Goal: Task Accomplishment & Management: Complete application form

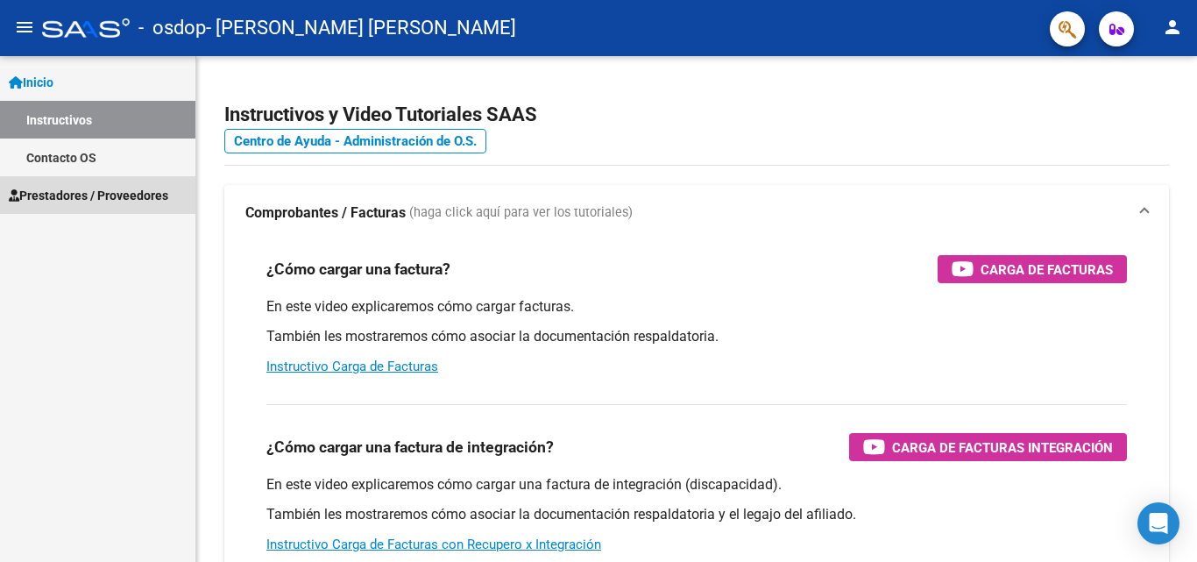
click at [151, 197] on span "Prestadores / Proveedores" at bounding box center [89, 195] width 160 height 19
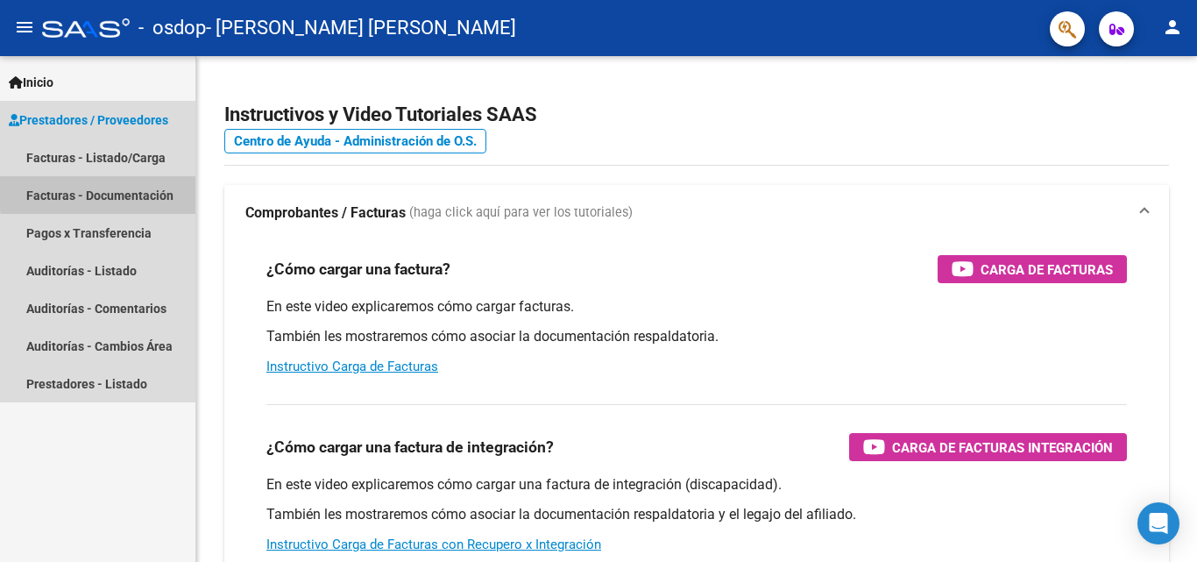
click at [148, 188] on link "Facturas - Documentación" at bounding box center [97, 195] width 195 height 38
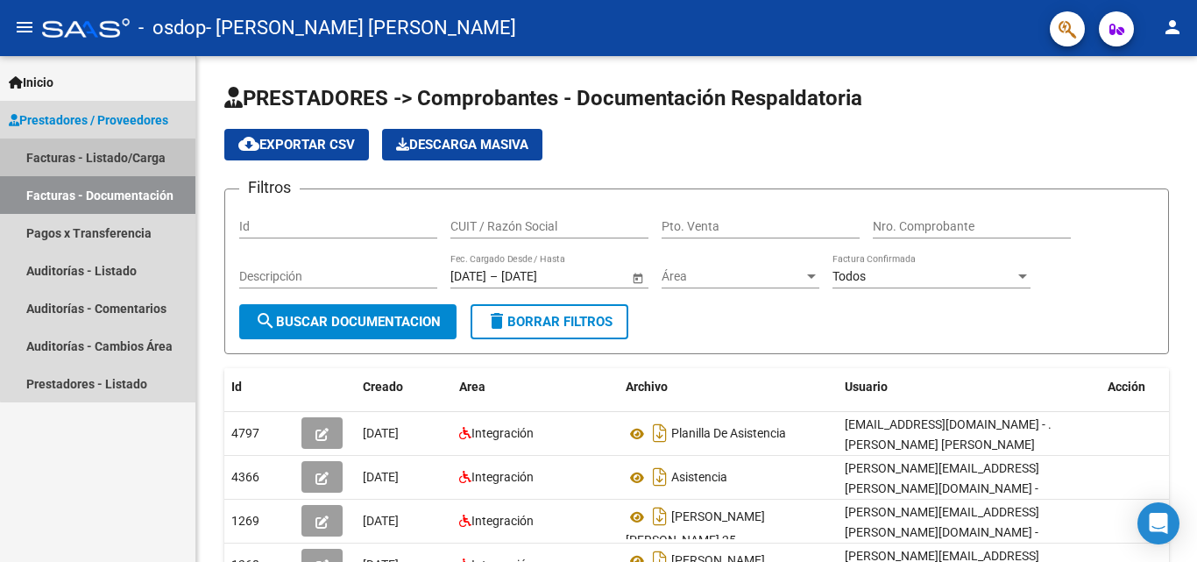
click at [129, 159] on link "Facturas - Listado/Carga" at bounding box center [97, 157] width 195 height 38
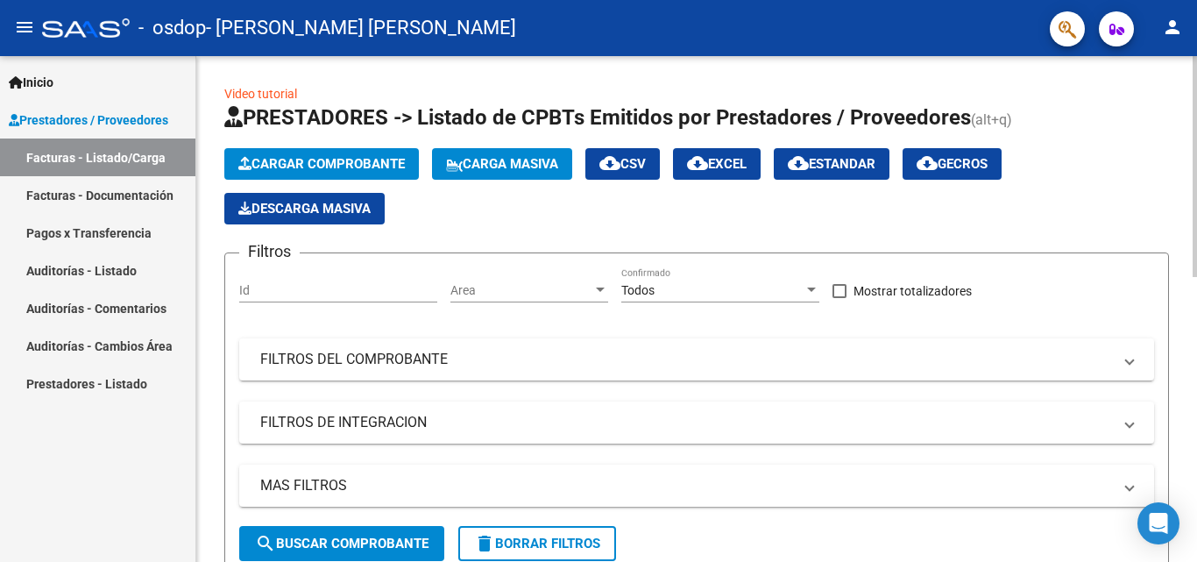
click at [344, 165] on span "Cargar Comprobante" at bounding box center [321, 164] width 167 height 16
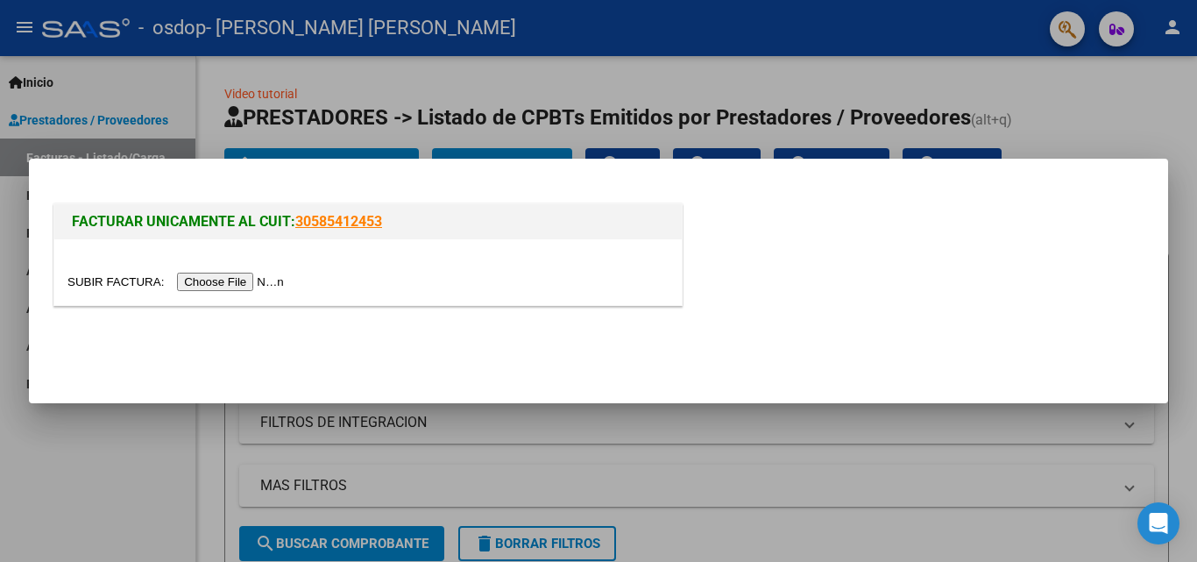
click at [268, 281] on input "file" at bounding box center [178, 282] width 222 height 18
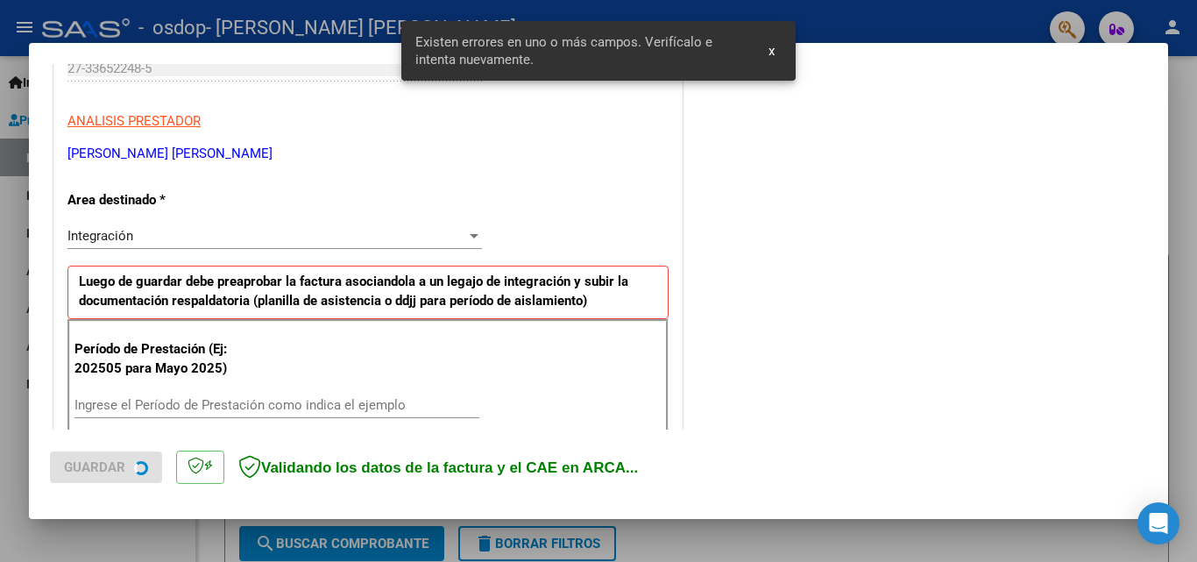
scroll to position [395, 0]
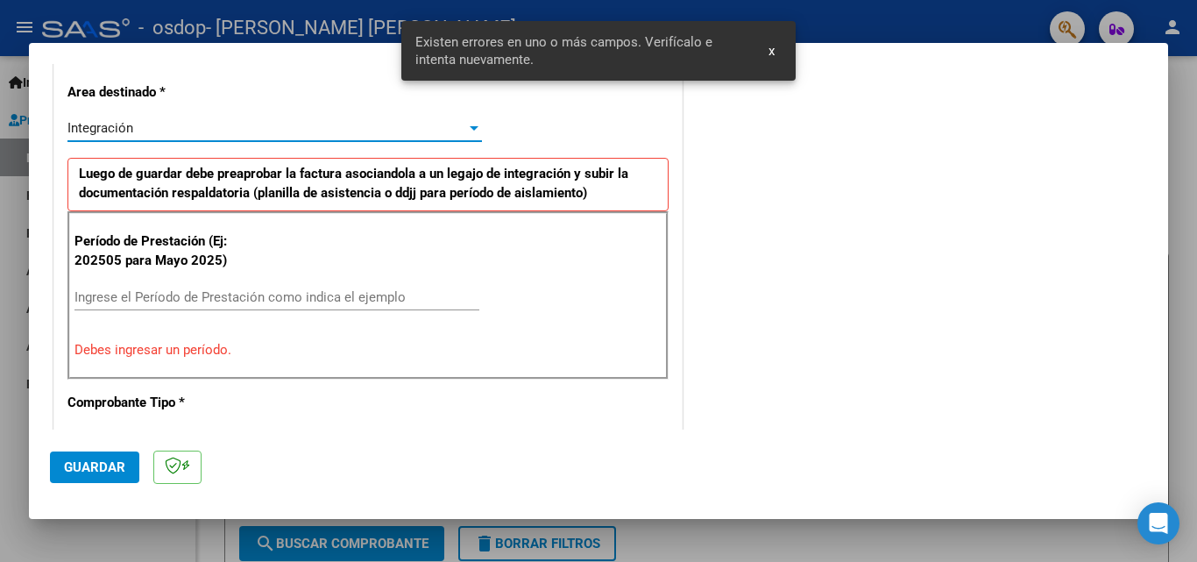
click at [454, 131] on div "Integración" at bounding box center [266, 128] width 399 height 16
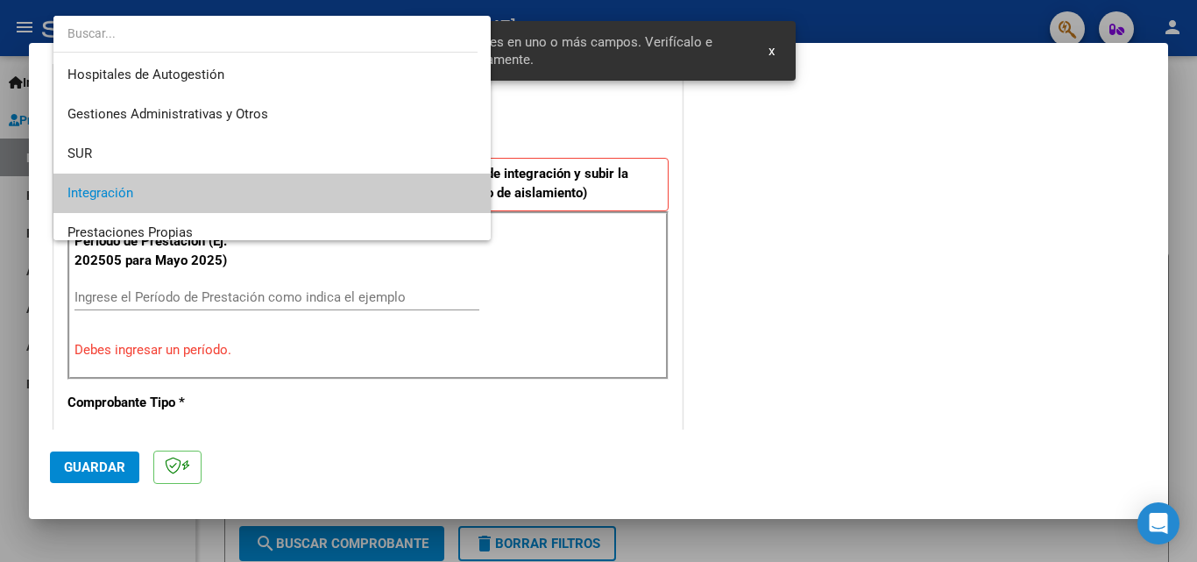
scroll to position [66, 0]
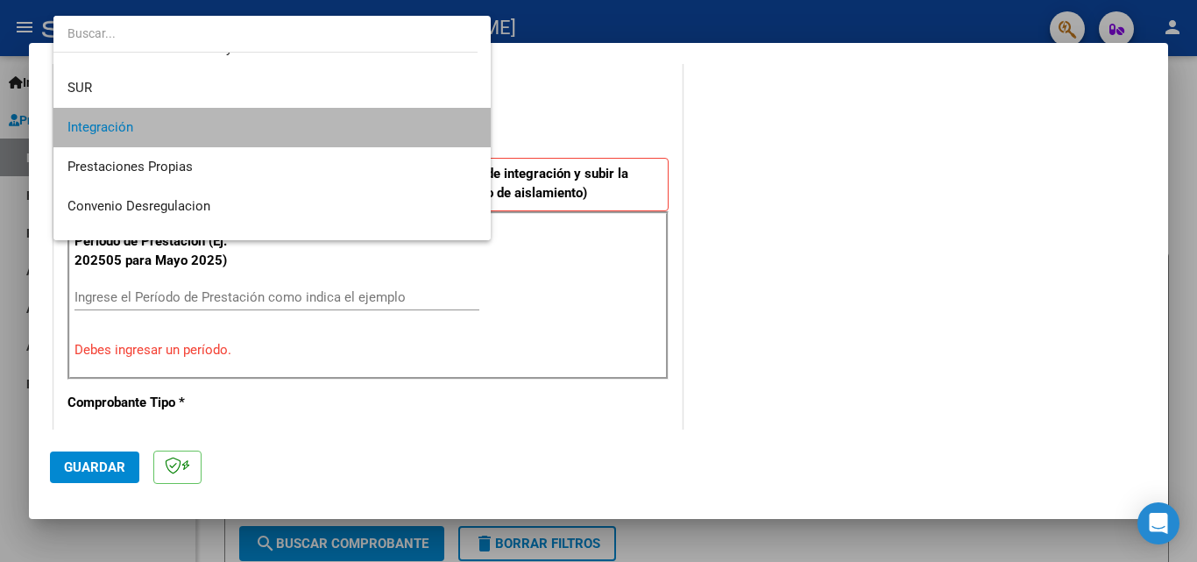
click at [454, 131] on span "Integración" at bounding box center [271, 127] width 409 height 39
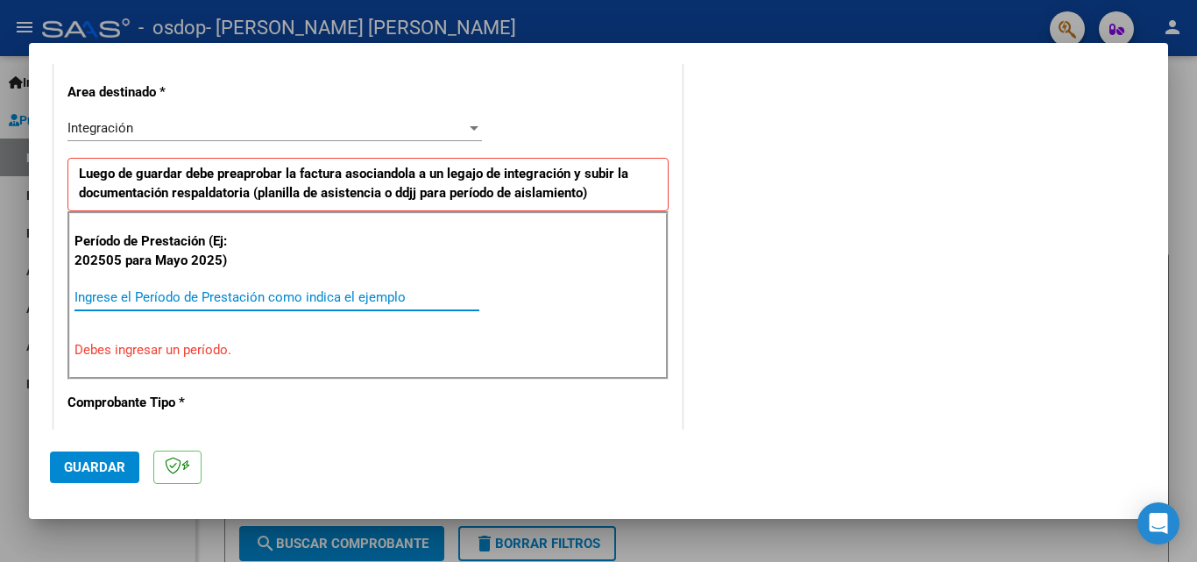
click at [241, 295] on input "Ingrese el Período de Prestación como indica el ejemplo" at bounding box center [277, 297] width 405 height 16
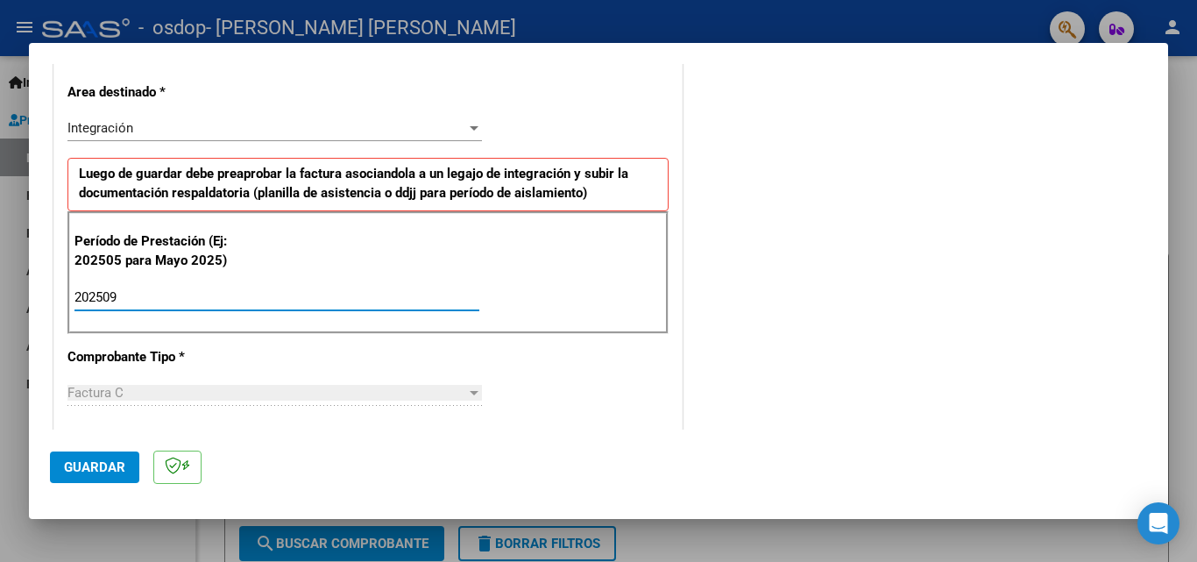
type input "202509"
click at [217, 391] on div "Factura C" at bounding box center [266, 393] width 399 height 16
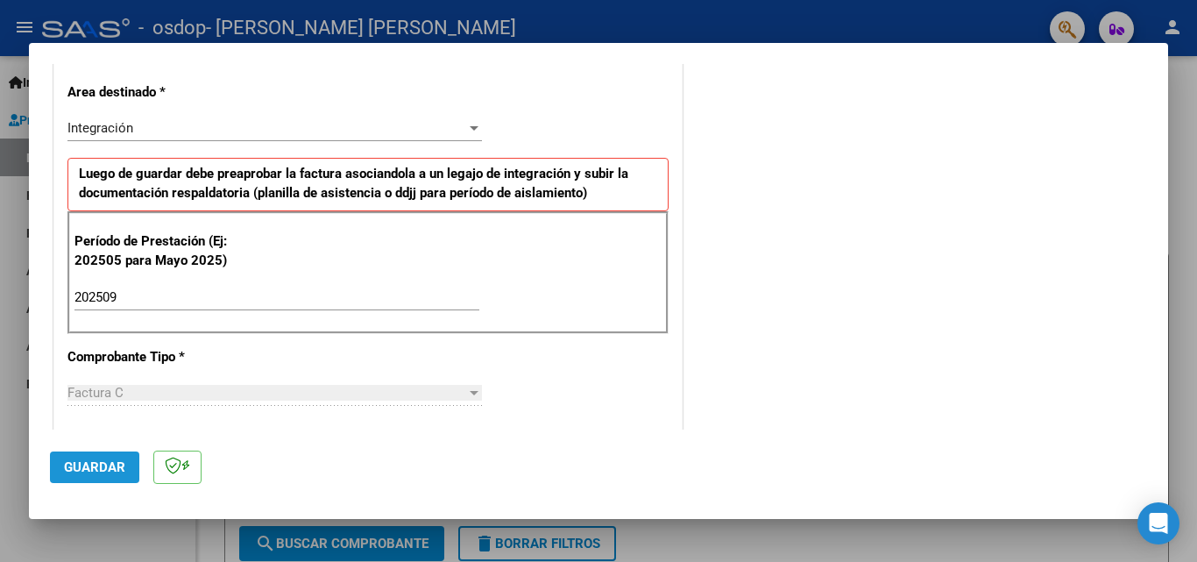
click at [110, 471] on span "Guardar" at bounding box center [94, 467] width 61 height 16
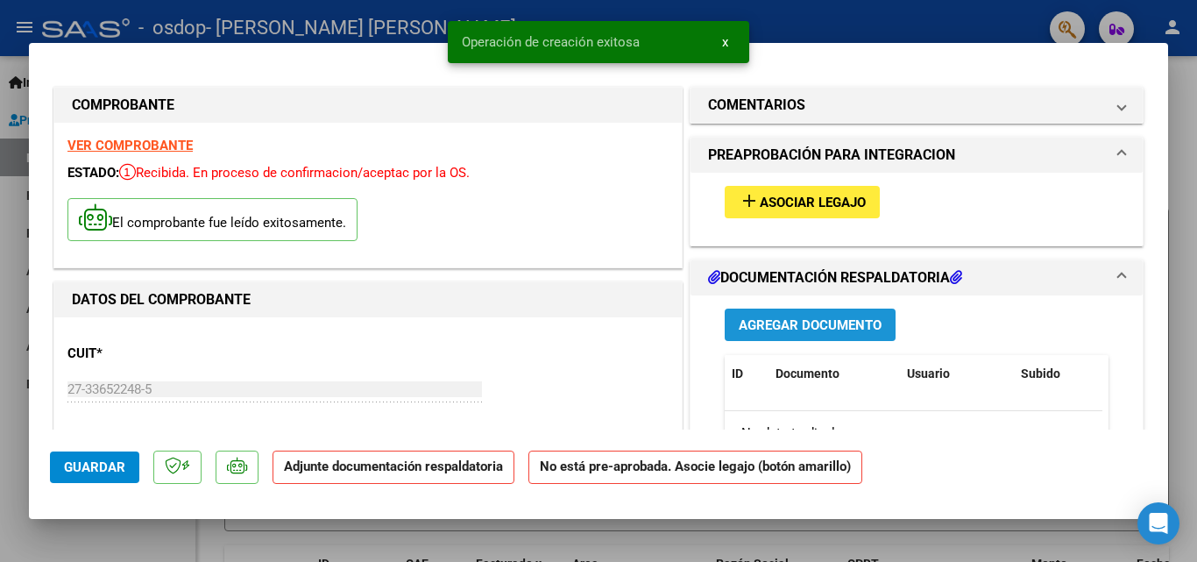
click at [807, 323] on span "Agregar Documento" at bounding box center [810, 325] width 143 height 16
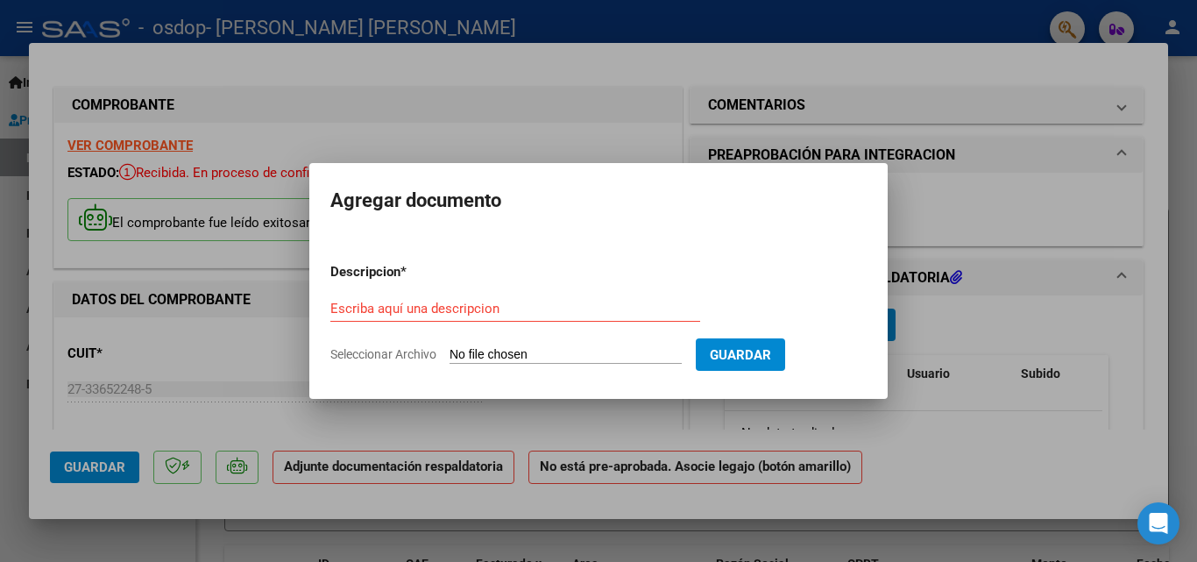
click at [636, 353] on input "Seleccionar Archivo" at bounding box center [566, 355] width 232 height 17
type input "C:\fakepath\[PERSON_NAME] [DATE].pdf"
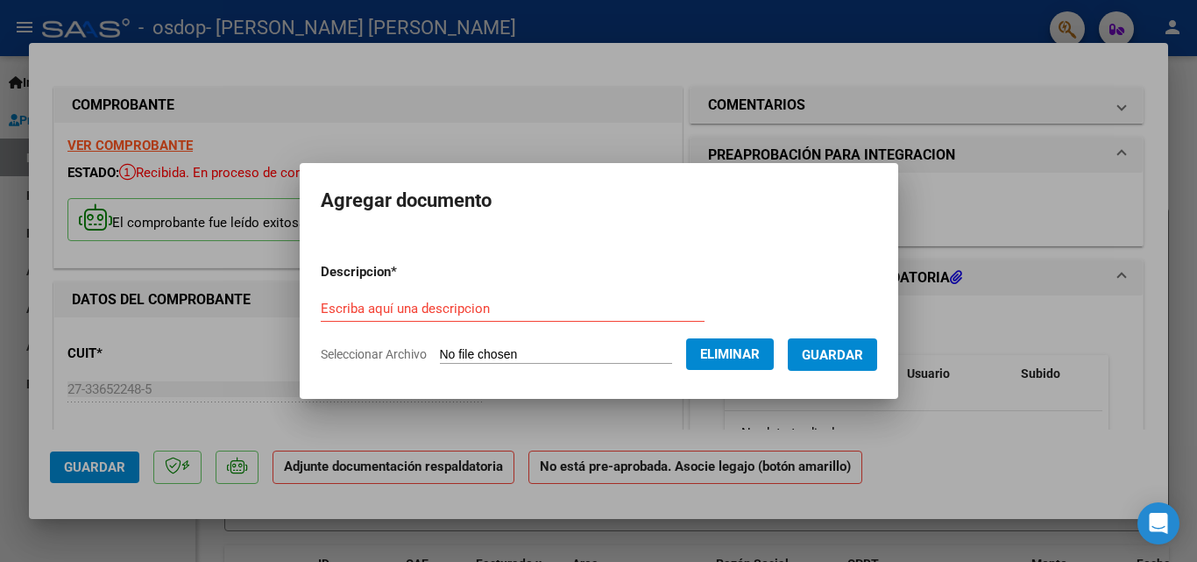
click at [448, 302] on input "Escriba aquí una descripcion" at bounding box center [513, 309] width 384 height 16
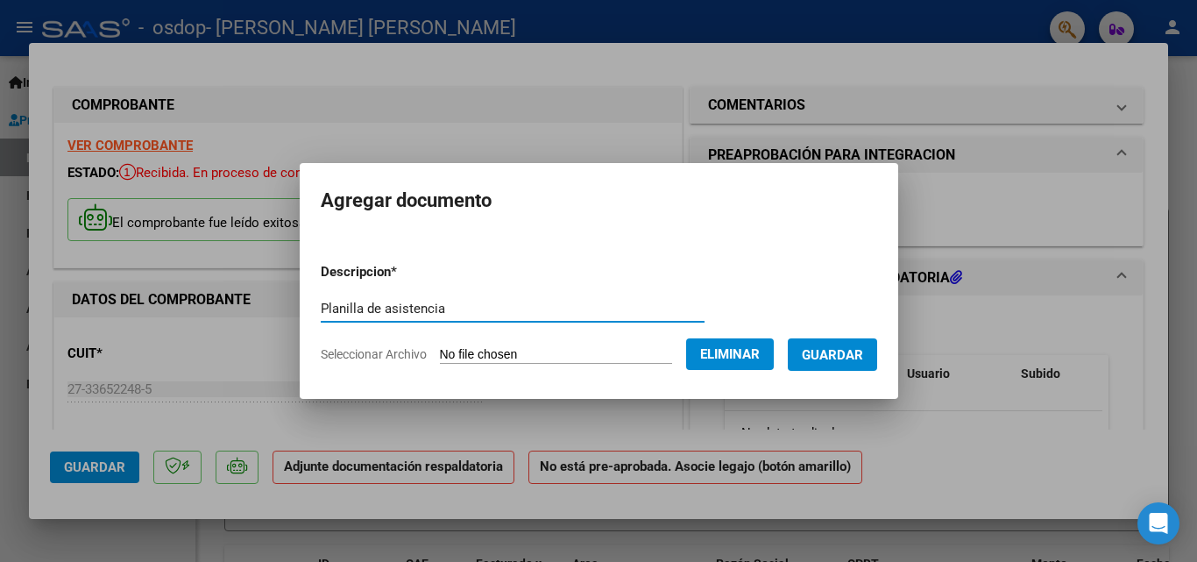
type input "Planilla de asistencia"
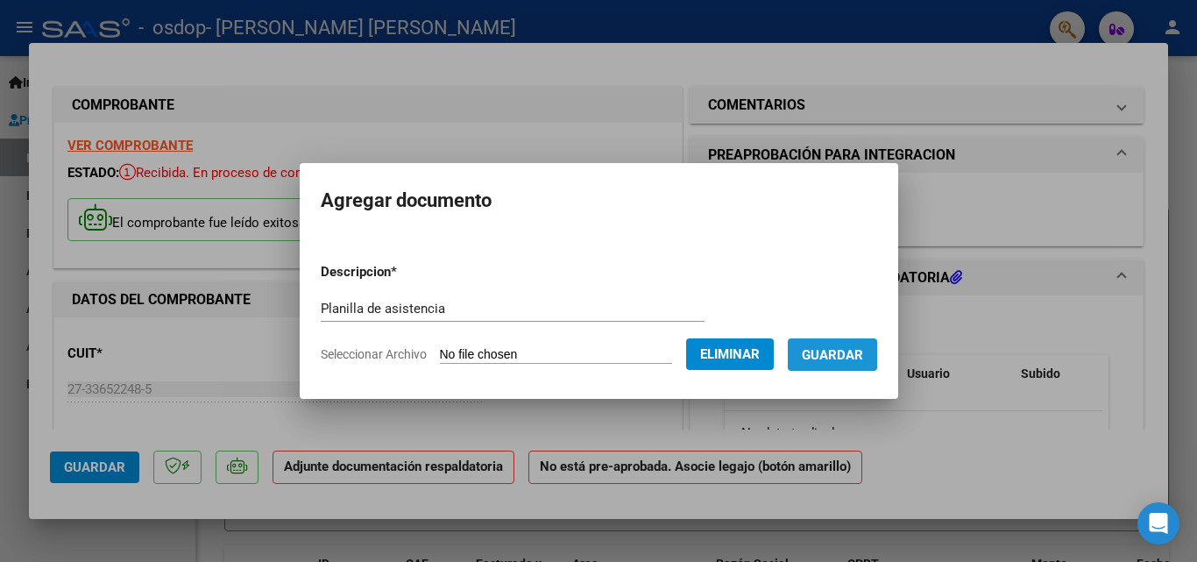
click at [852, 351] on span "Guardar" at bounding box center [832, 355] width 61 height 16
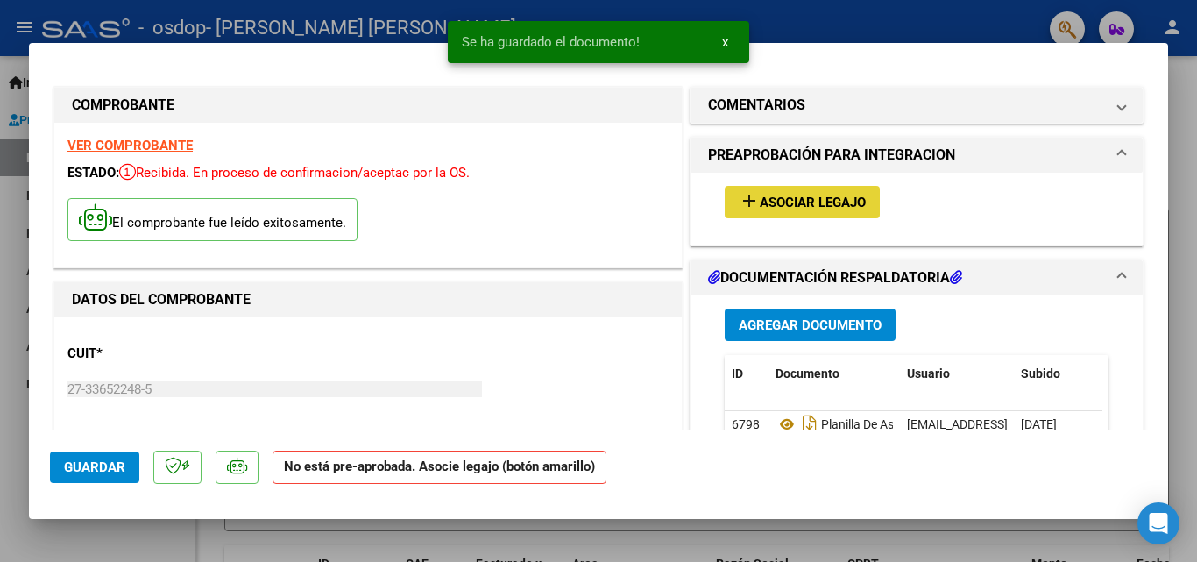
click at [826, 212] on button "add Asociar Legajo" at bounding box center [802, 202] width 155 height 32
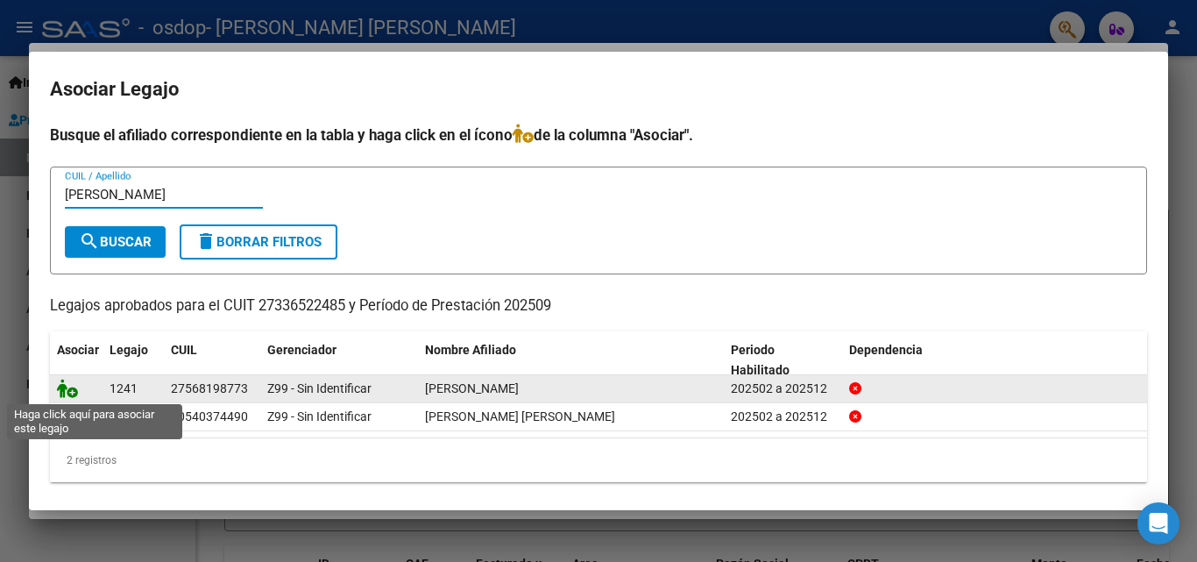
type input "[PERSON_NAME]"
click at [70, 389] on icon at bounding box center [67, 388] width 21 height 19
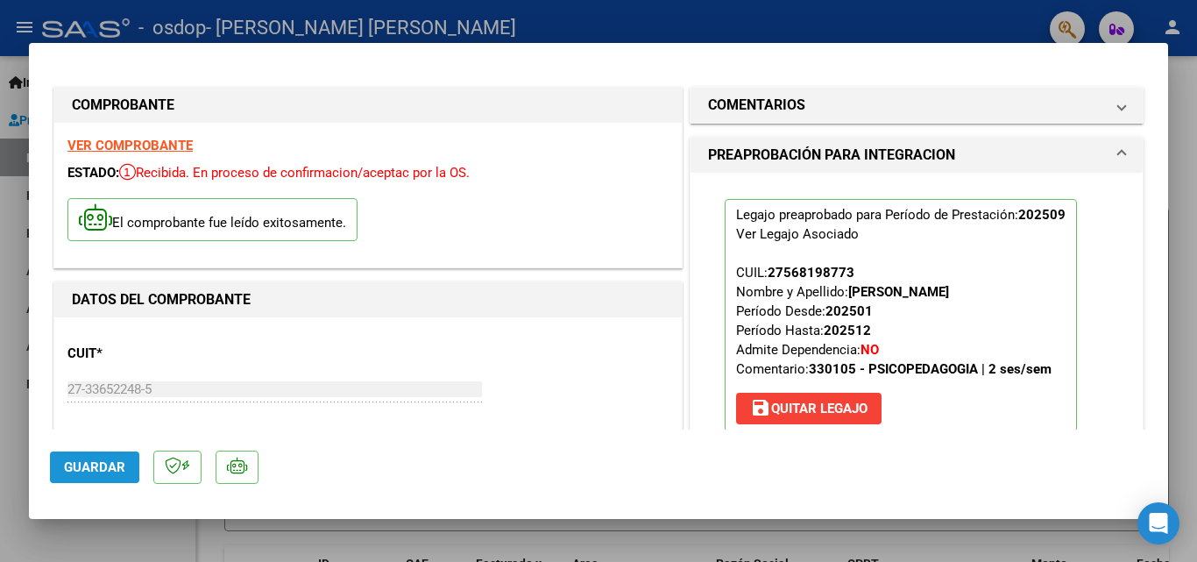
click at [112, 474] on span "Guardar" at bounding box center [94, 467] width 61 height 16
click at [1179, 352] on div at bounding box center [598, 281] width 1197 height 562
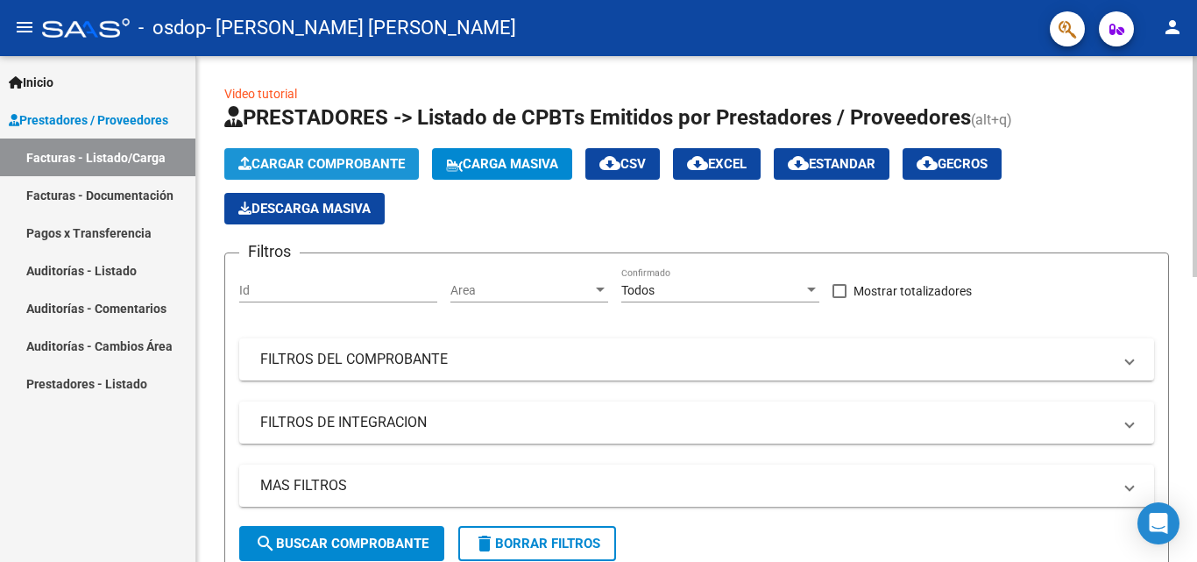
click at [370, 171] on span "Cargar Comprobante" at bounding box center [321, 164] width 167 height 16
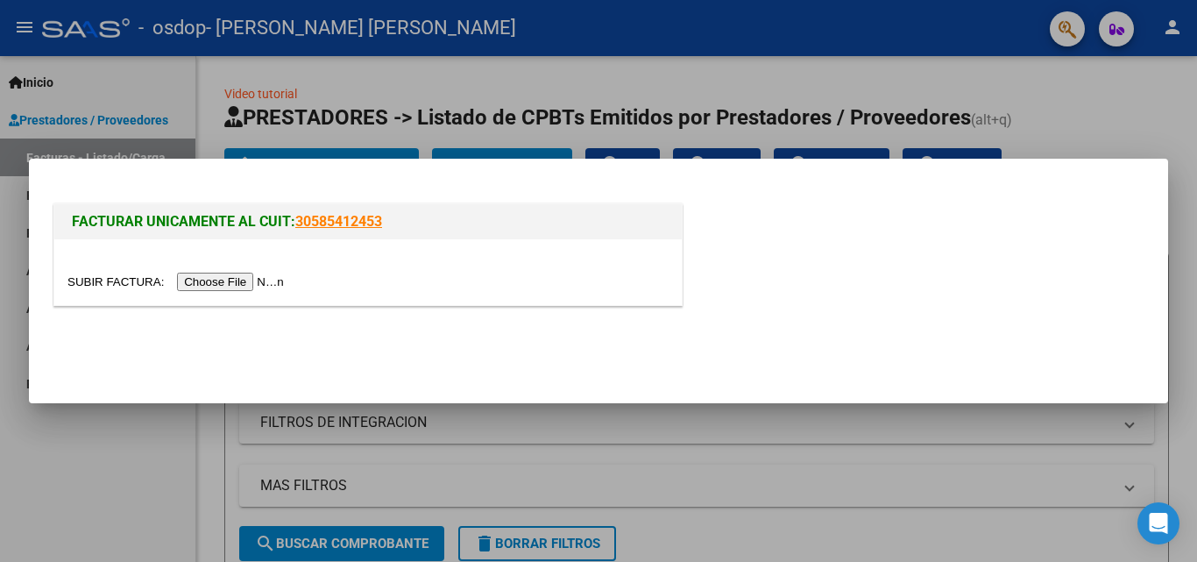
click at [250, 283] on input "file" at bounding box center [178, 282] width 222 height 18
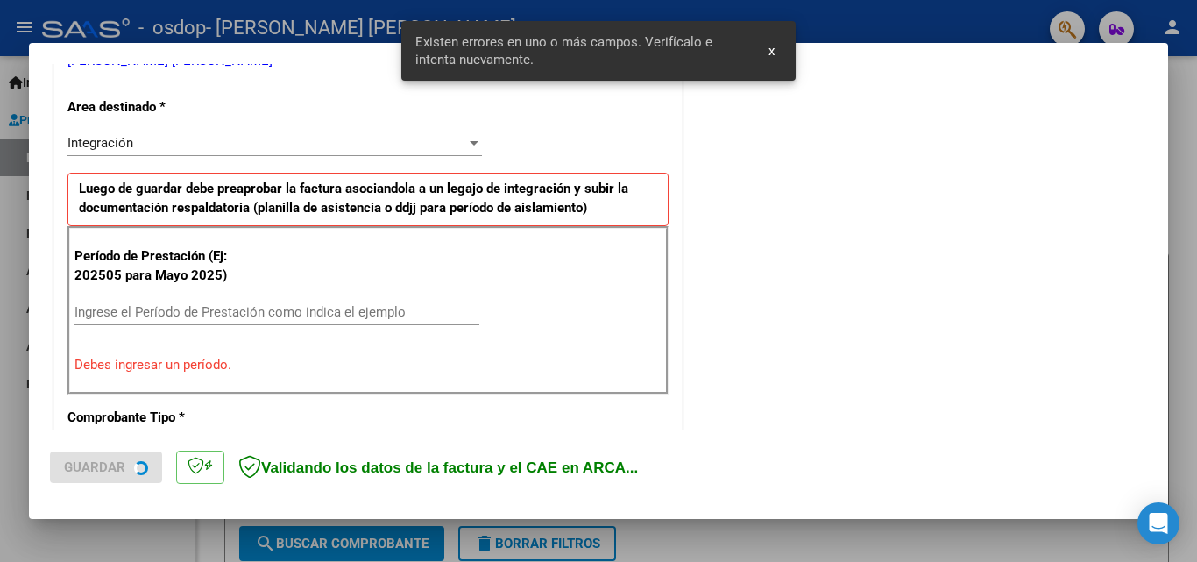
scroll to position [395, 0]
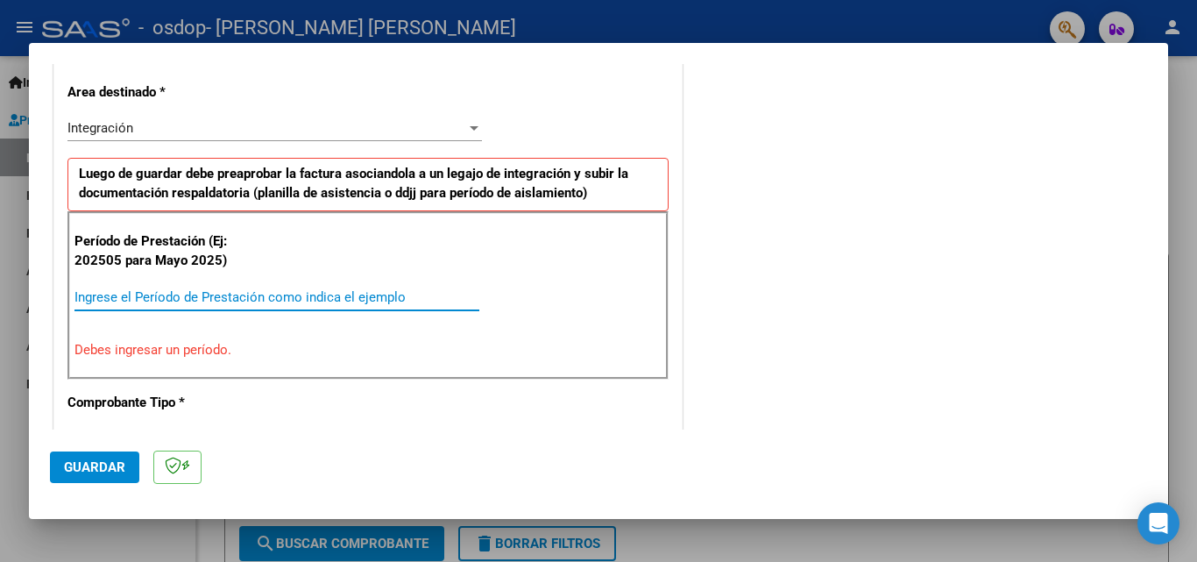
click at [289, 302] on input "Ingrese el Período de Prestación como indica el ejemplo" at bounding box center [277, 297] width 405 height 16
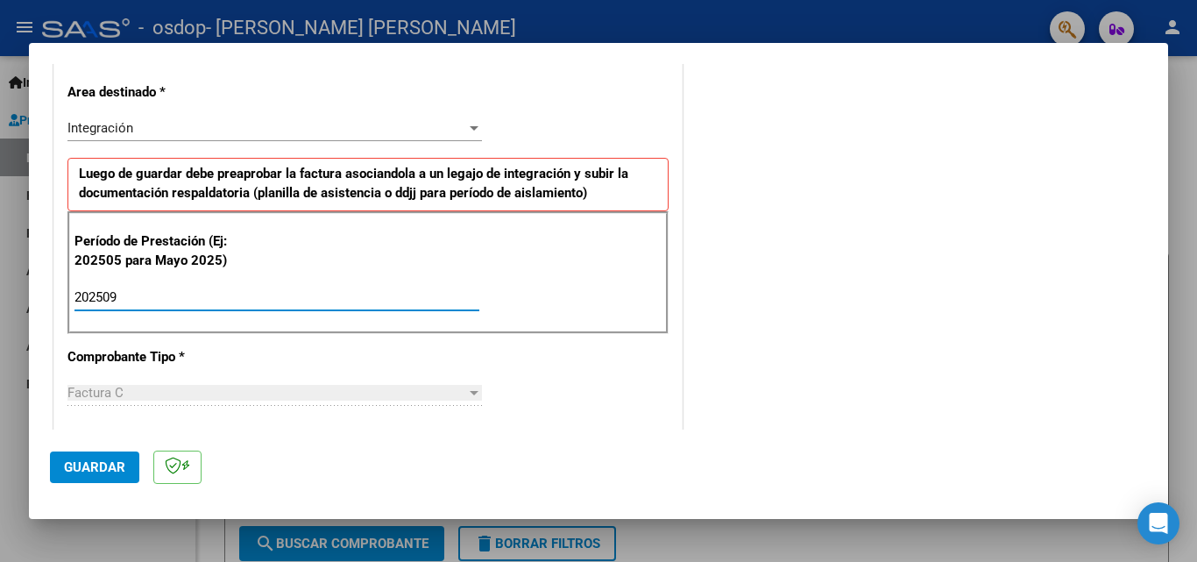
type input "202509"
click at [121, 477] on button "Guardar" at bounding box center [94, 467] width 89 height 32
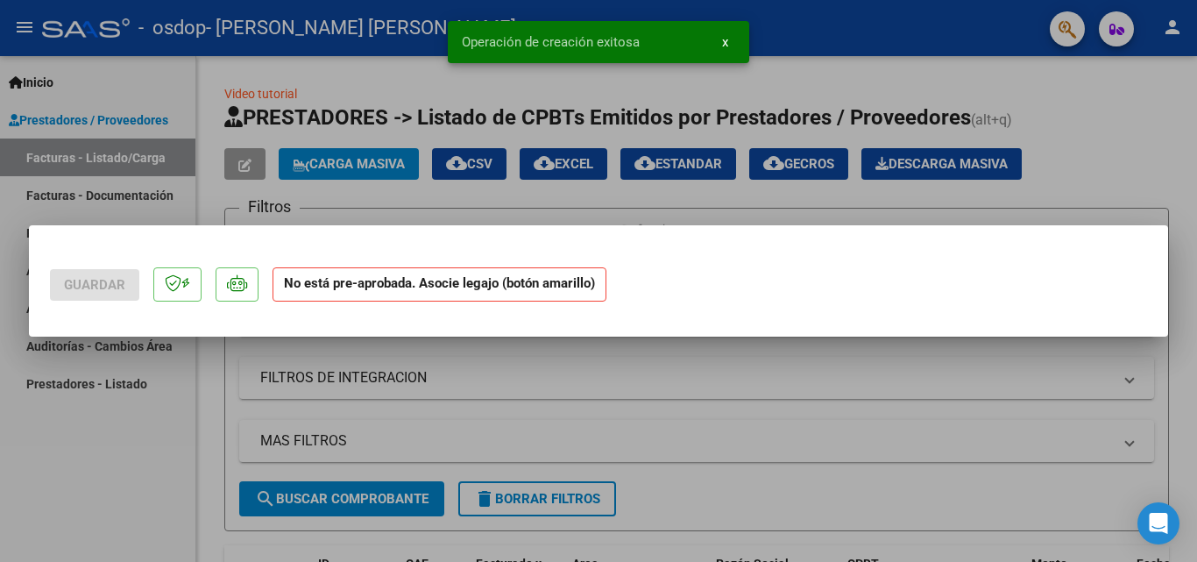
scroll to position [0, 0]
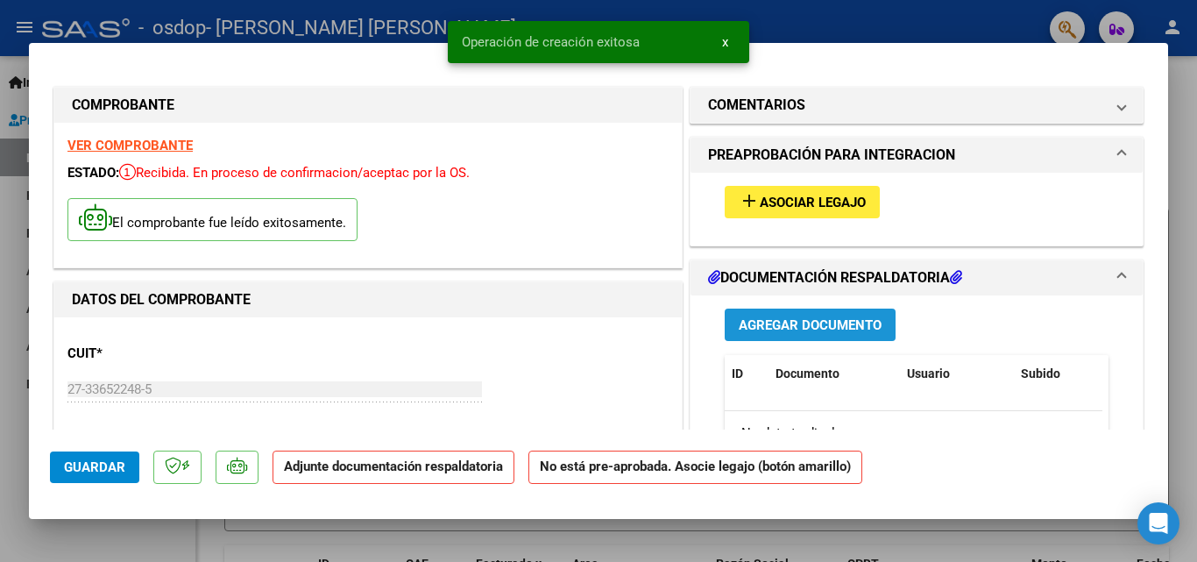
click at [770, 331] on span "Agregar Documento" at bounding box center [810, 325] width 143 height 16
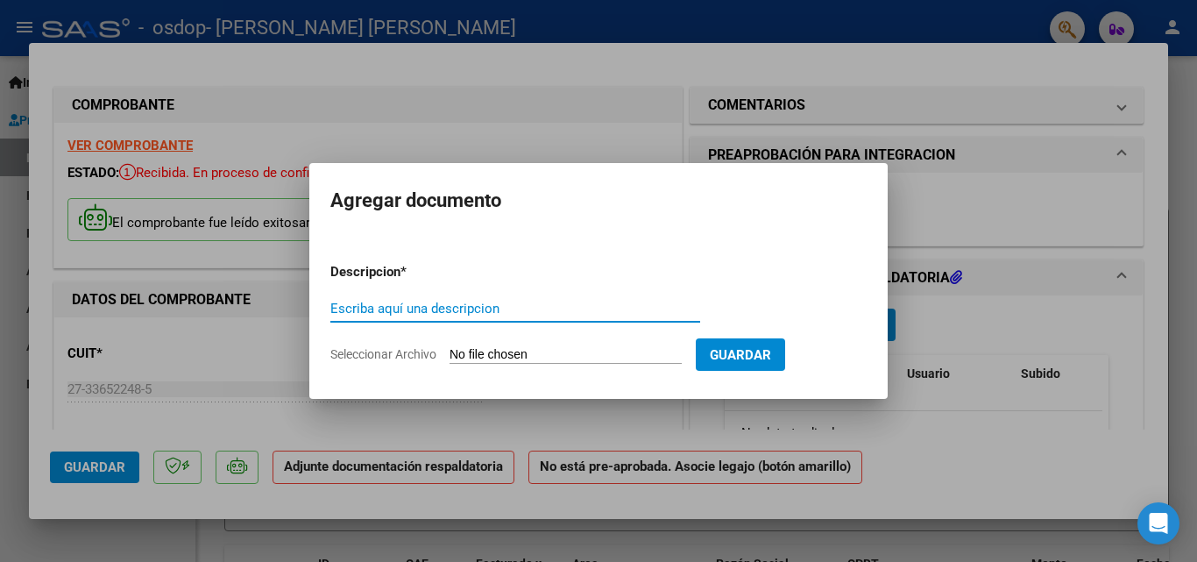
click at [595, 297] on div "Escriba aquí una descripcion" at bounding box center [515, 308] width 370 height 26
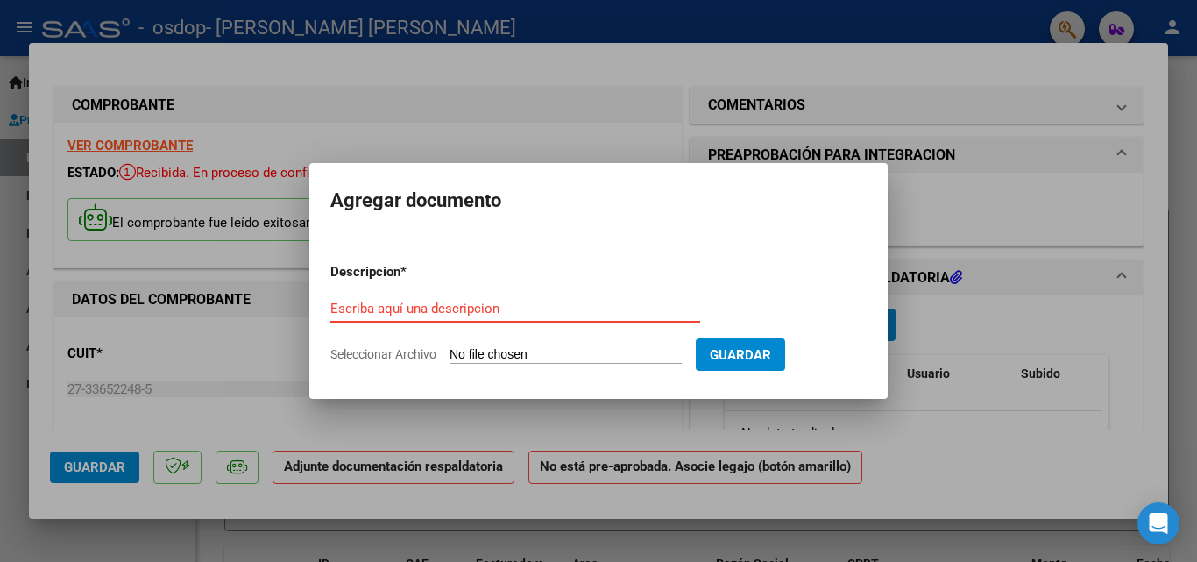
click at [556, 342] on form "Descripcion * Escriba aquí una descripcion Seleccionar Archivo Guardar" at bounding box center [598, 313] width 536 height 128
click at [557, 351] on input "Seleccionar Archivo" at bounding box center [566, 355] width 232 height 17
type input "C:\fakepath\[PERSON_NAME] [DATE] (1).pdf"
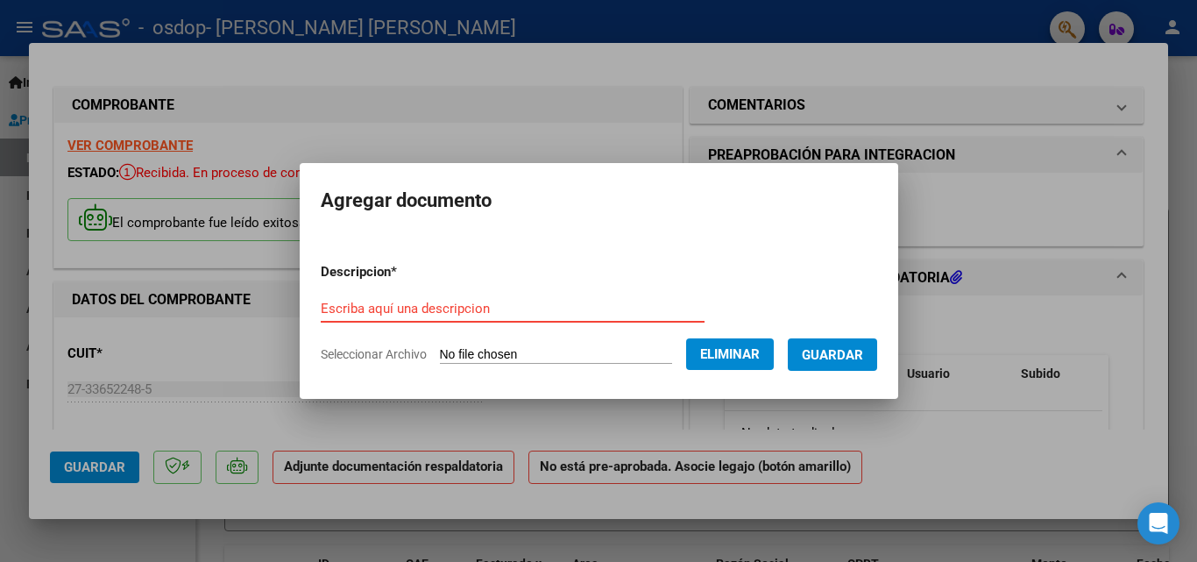
click at [581, 313] on input "Escriba aquí una descripcion" at bounding box center [513, 309] width 384 height 16
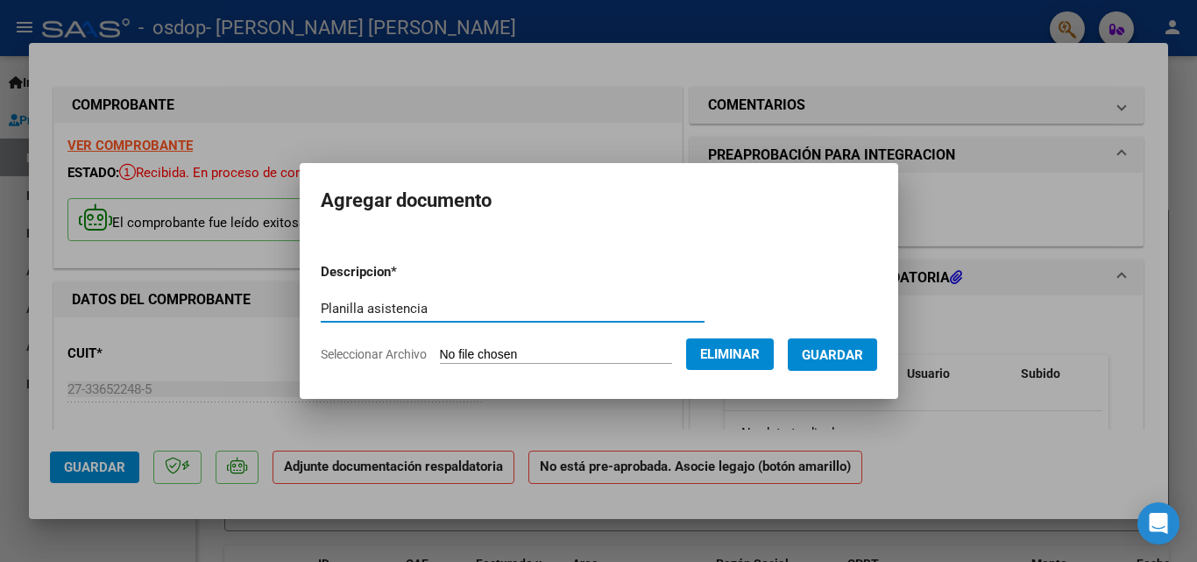
type input "Planilla asistencia"
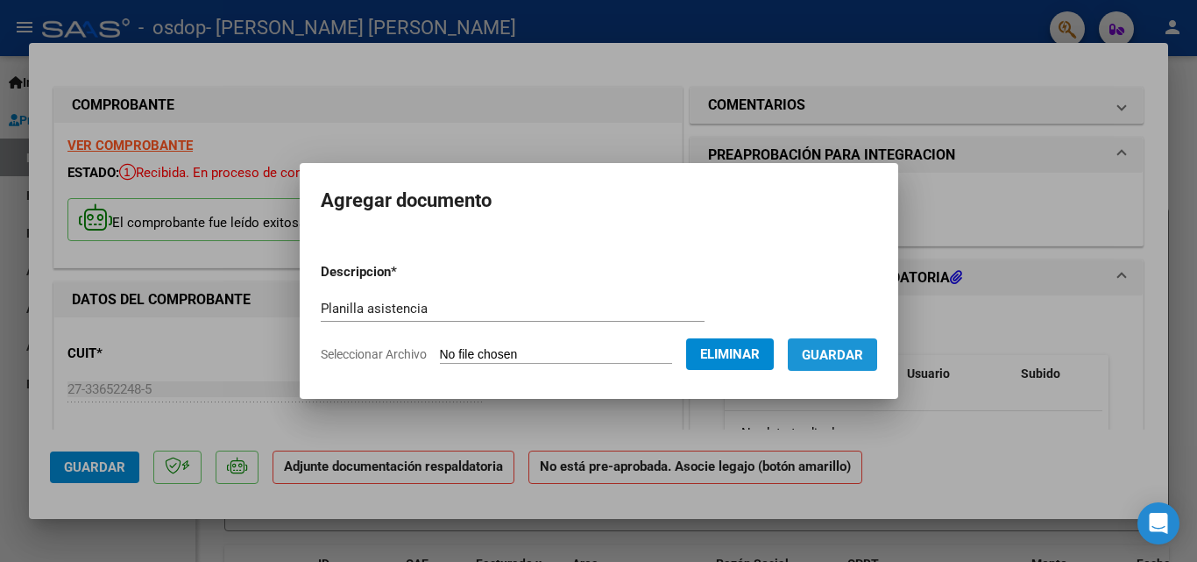
click at [841, 359] on span "Guardar" at bounding box center [832, 355] width 61 height 16
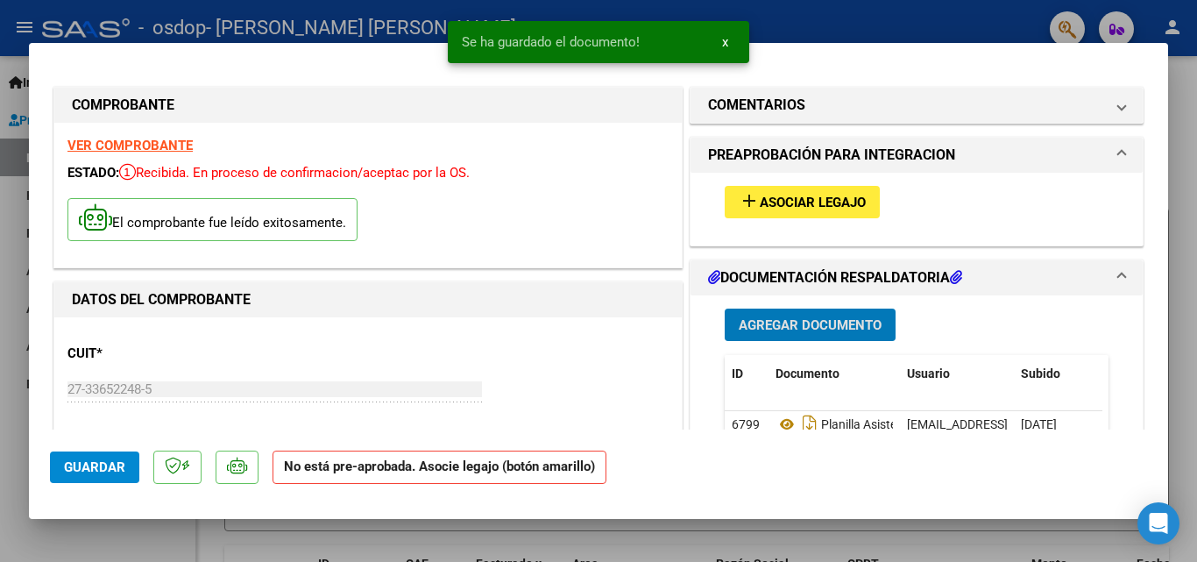
click at [739, 198] on mat-icon "add" at bounding box center [749, 200] width 21 height 21
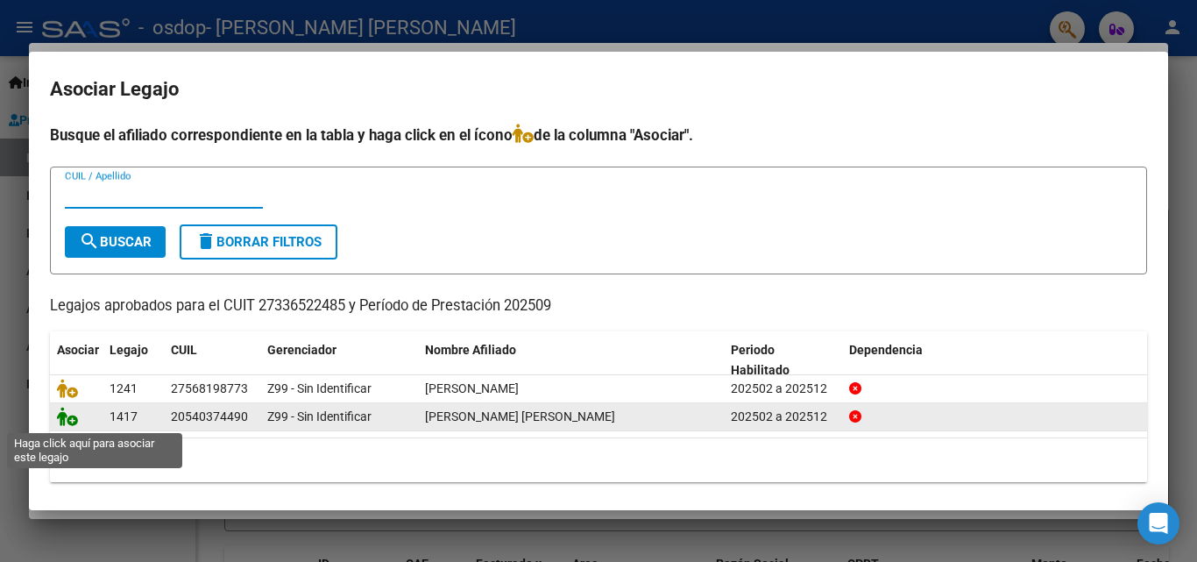
click at [61, 422] on icon at bounding box center [67, 416] width 21 height 19
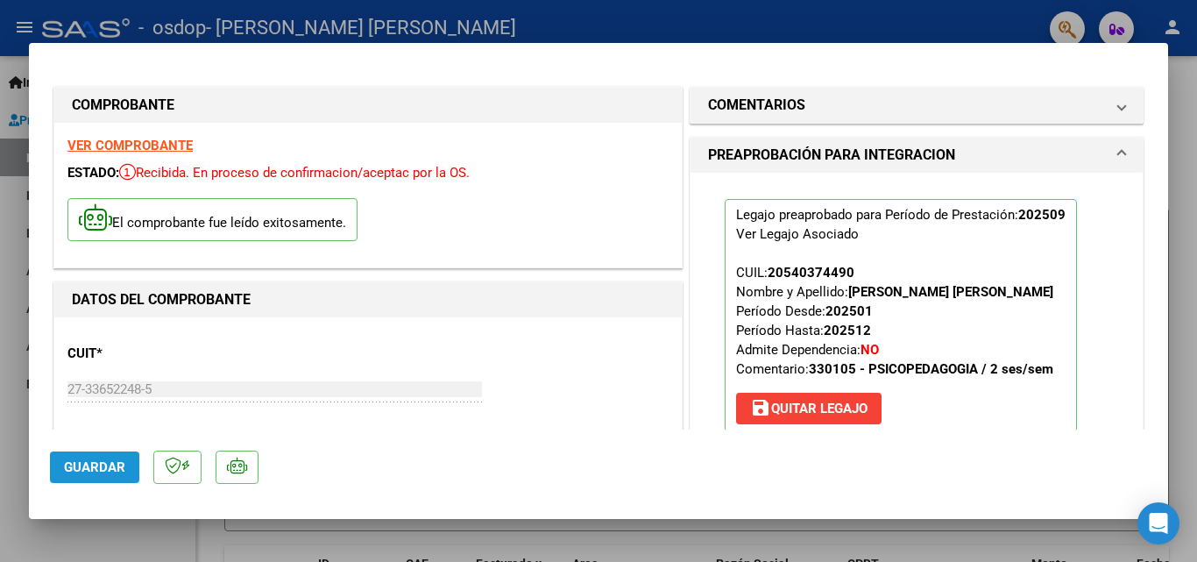
click at [93, 464] on span "Guardar" at bounding box center [94, 467] width 61 height 16
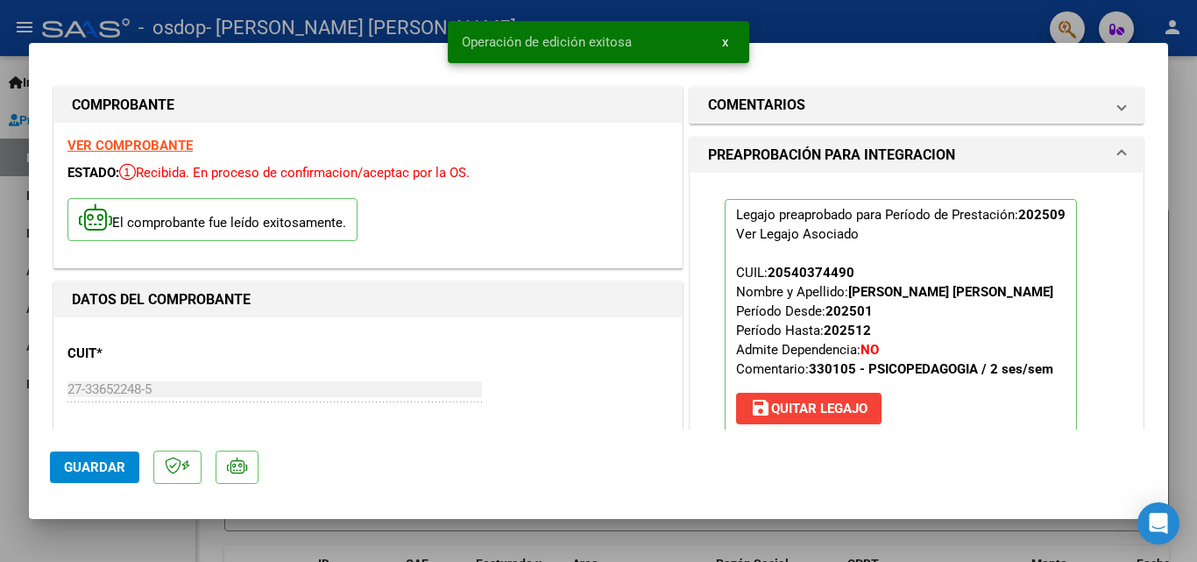
click at [13, 189] on div at bounding box center [598, 281] width 1197 height 562
